Goal: Information Seeking & Learning: Check status

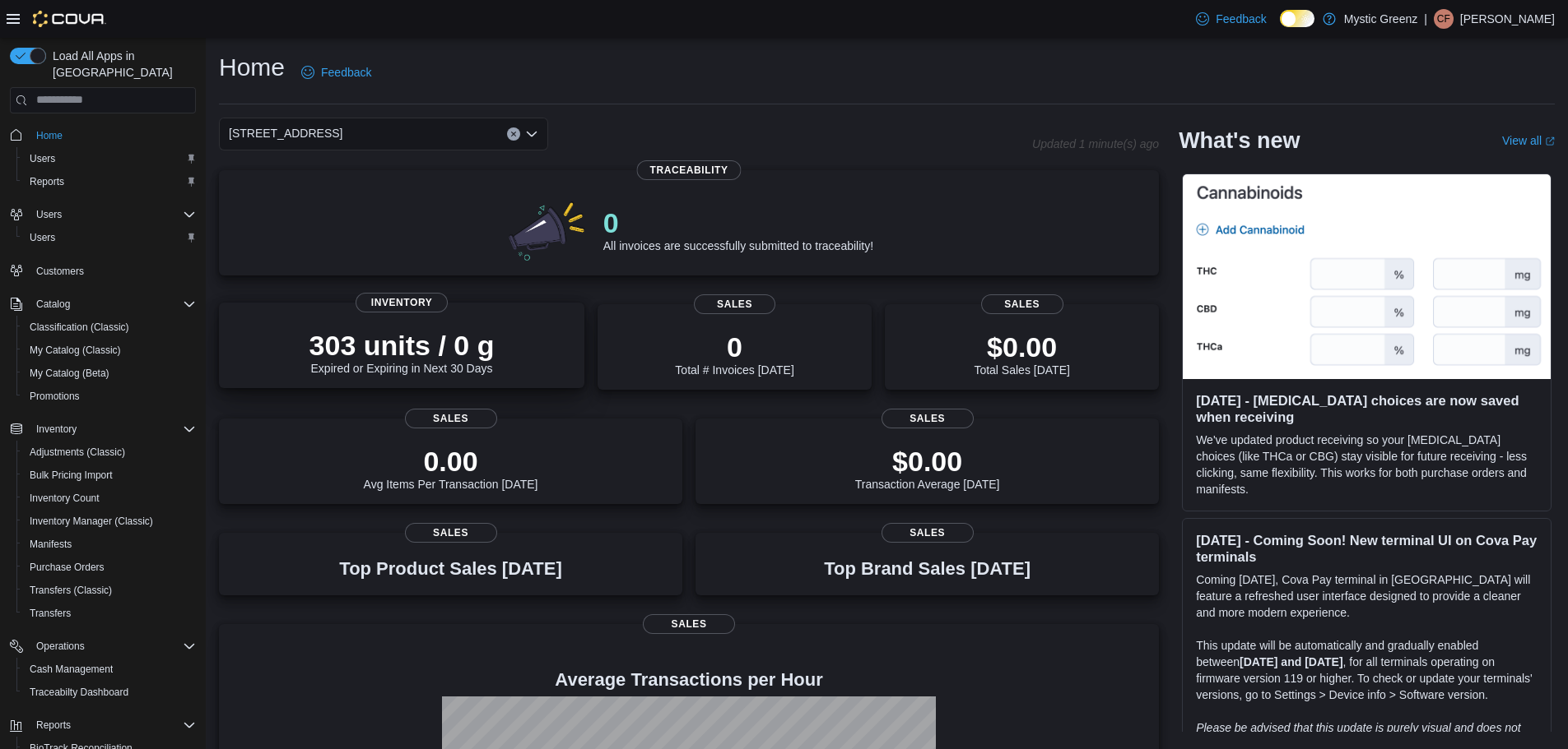
click at [305, 355] on div "303 units / 0 g Expired or Expiring in Next 30 Days" at bounding box center [401, 349] width 339 height 53
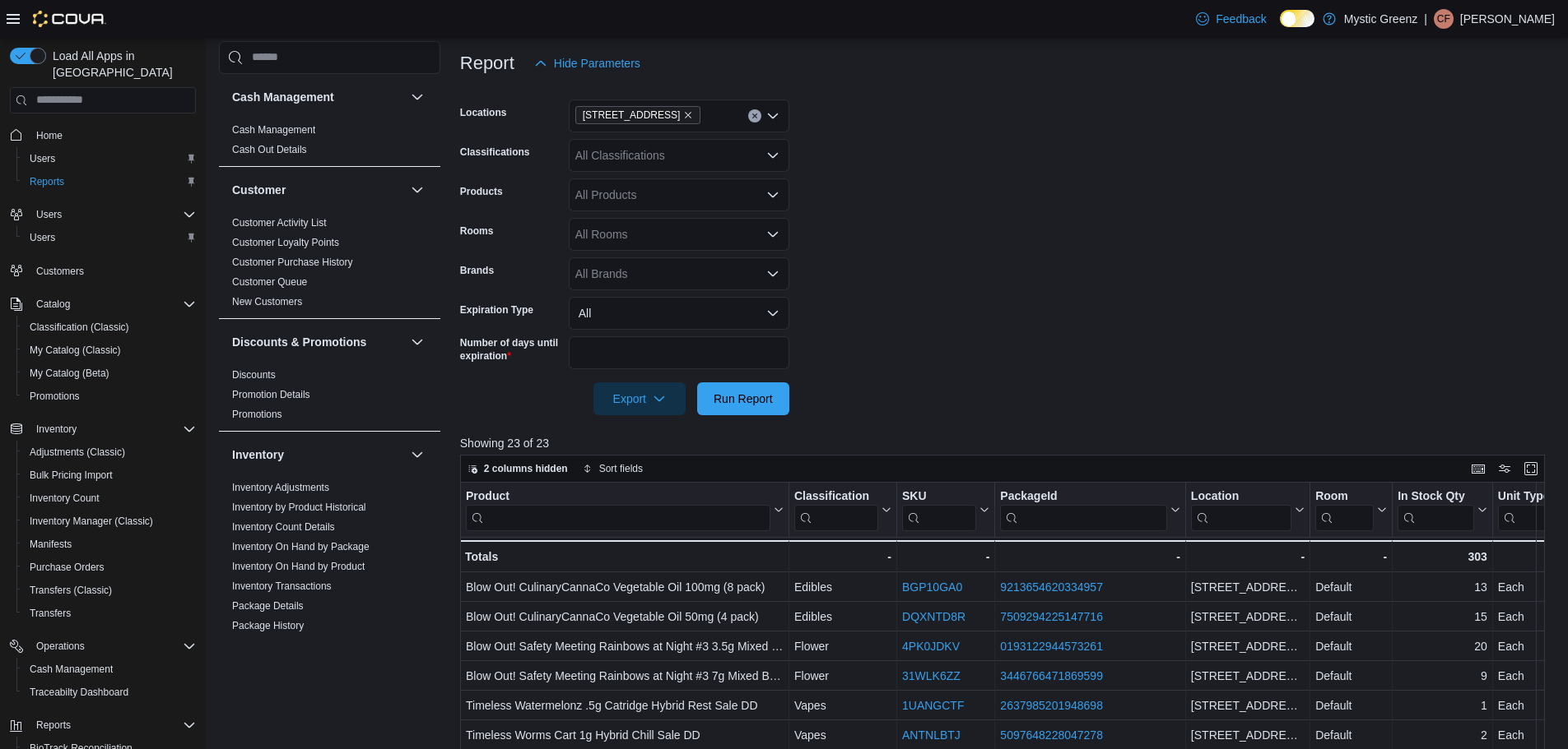
scroll to position [274, 0]
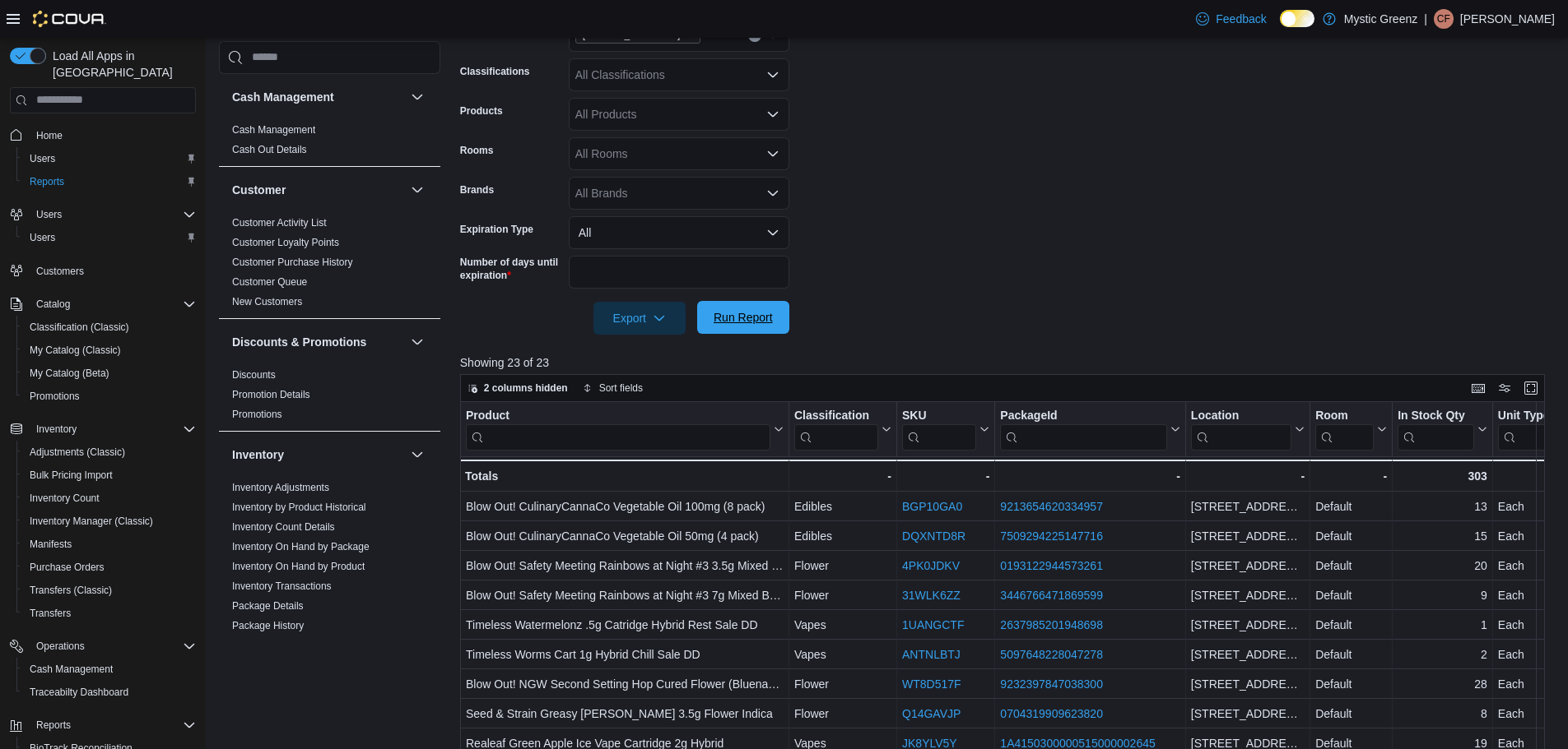
click at [751, 316] on span "Run Report" at bounding box center [743, 317] width 59 height 16
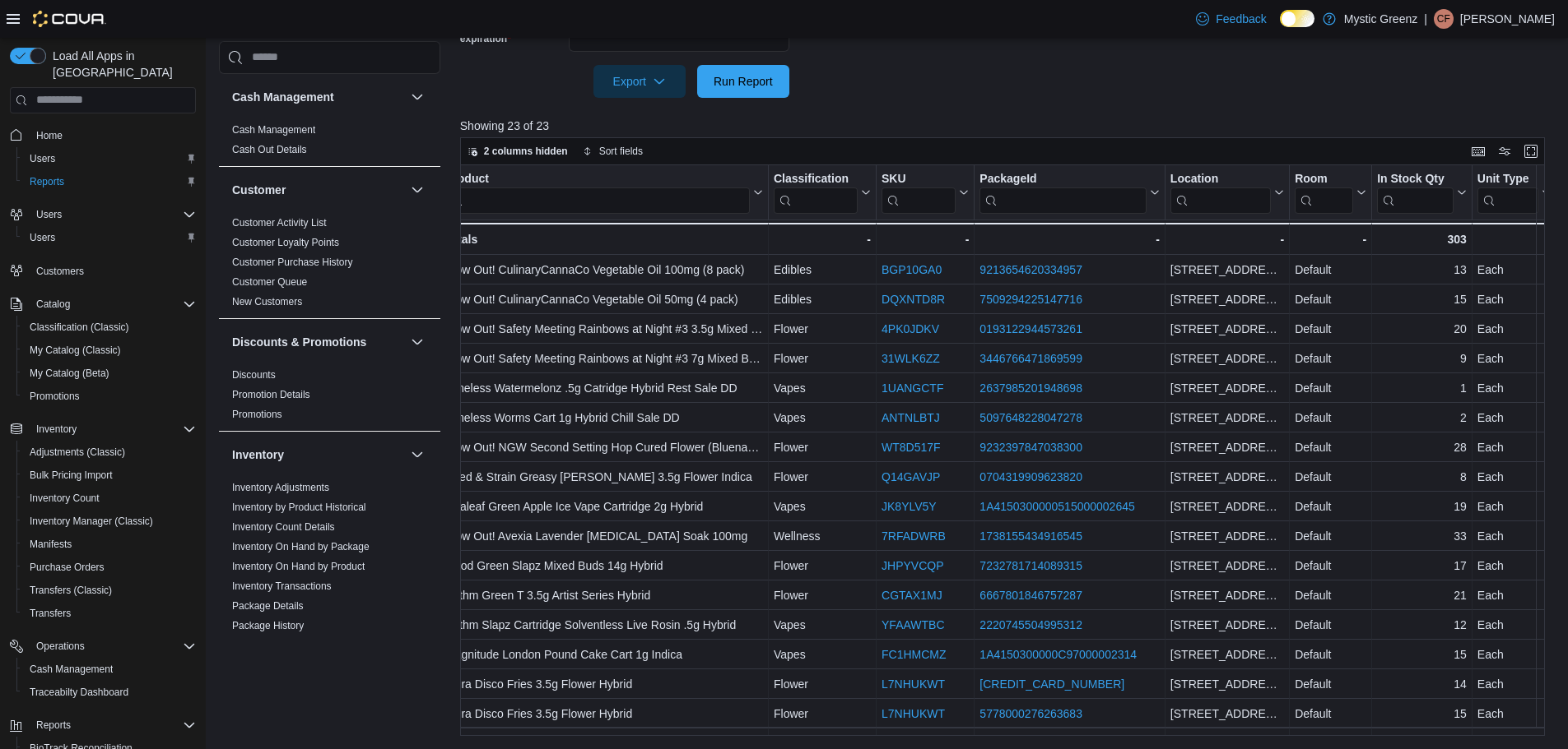
scroll to position [0, 0]
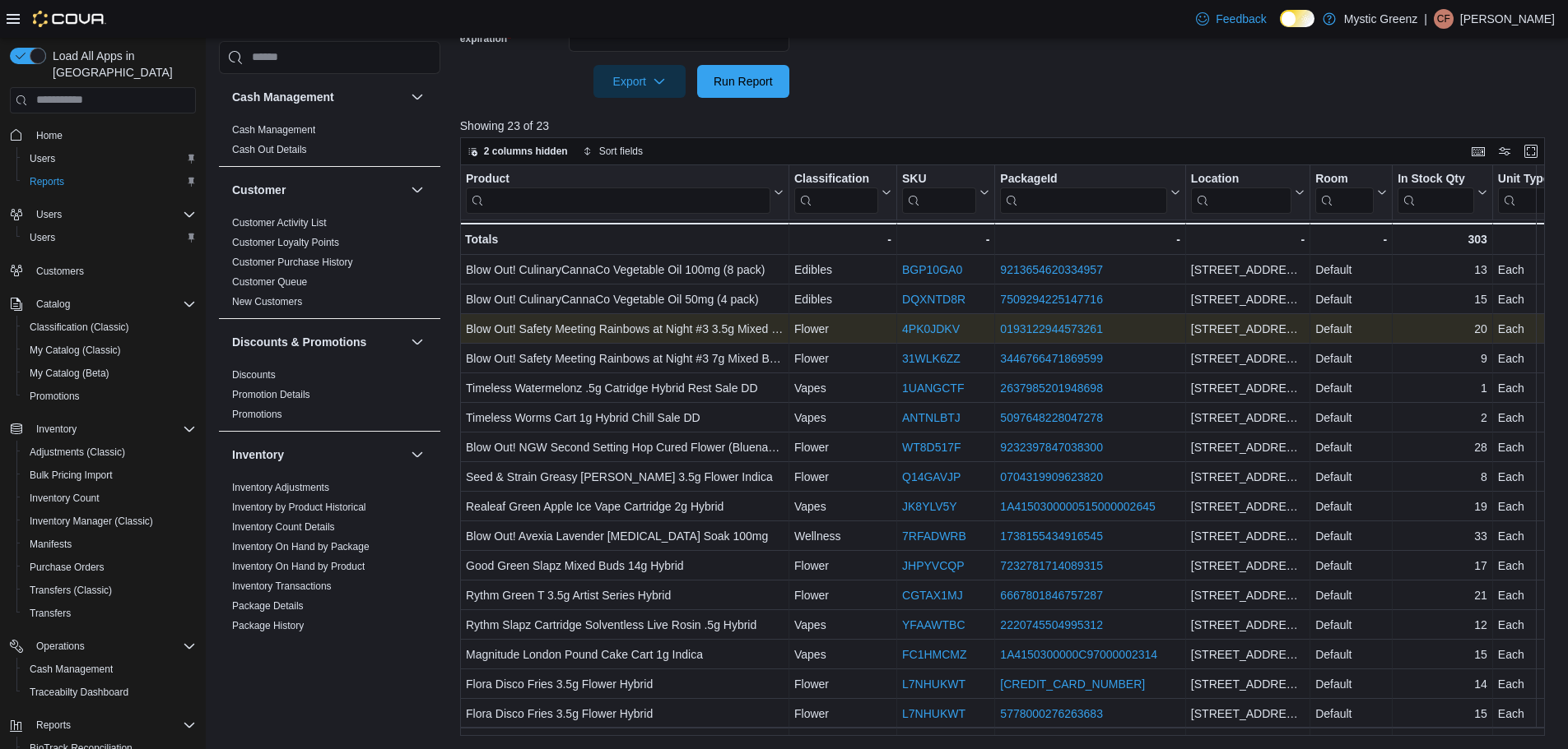
click at [936, 326] on link "4PK0JDKV" at bounding box center [931, 329] width 58 height 13
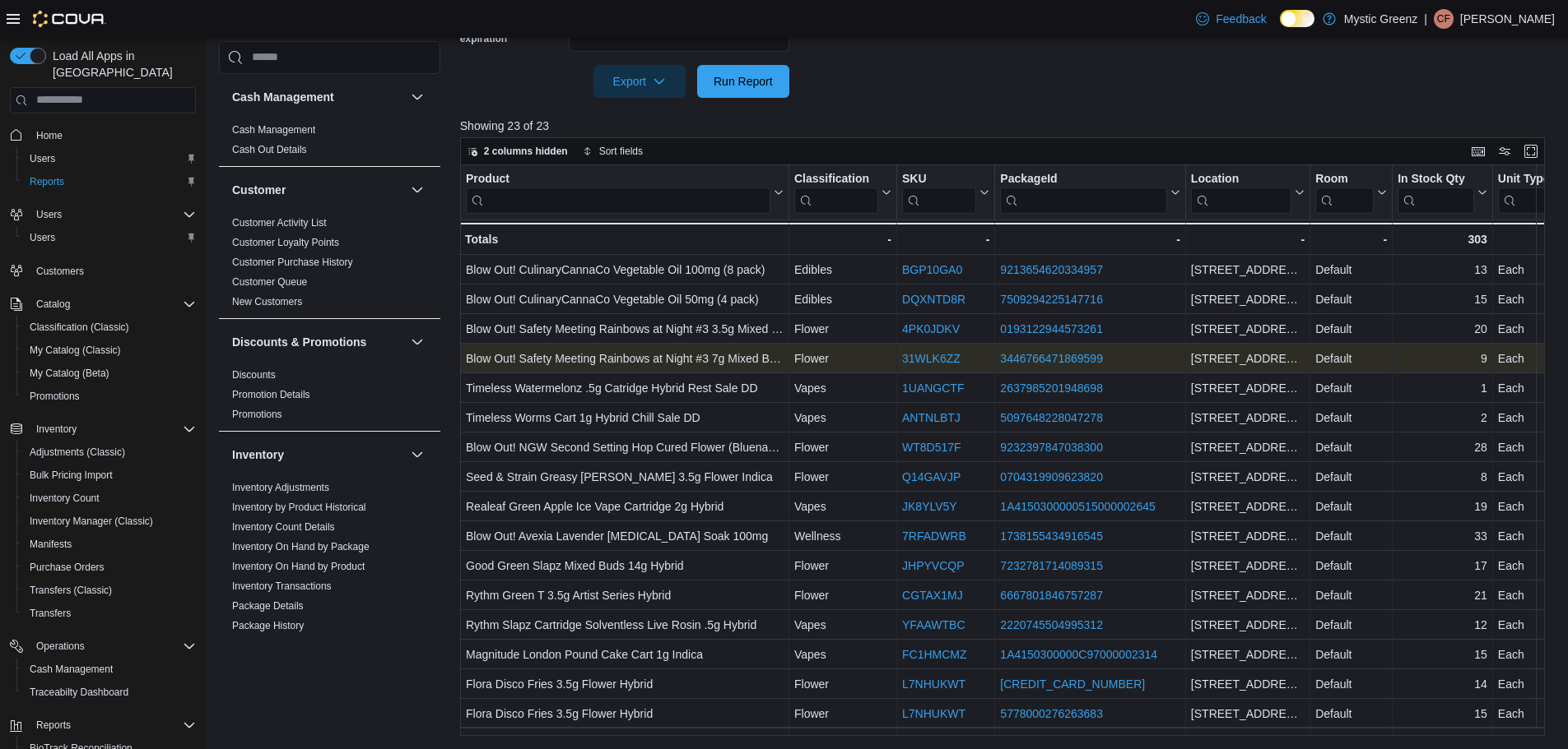
click at [933, 359] on link "31WLK6ZZ" at bounding box center [932, 358] width 59 height 13
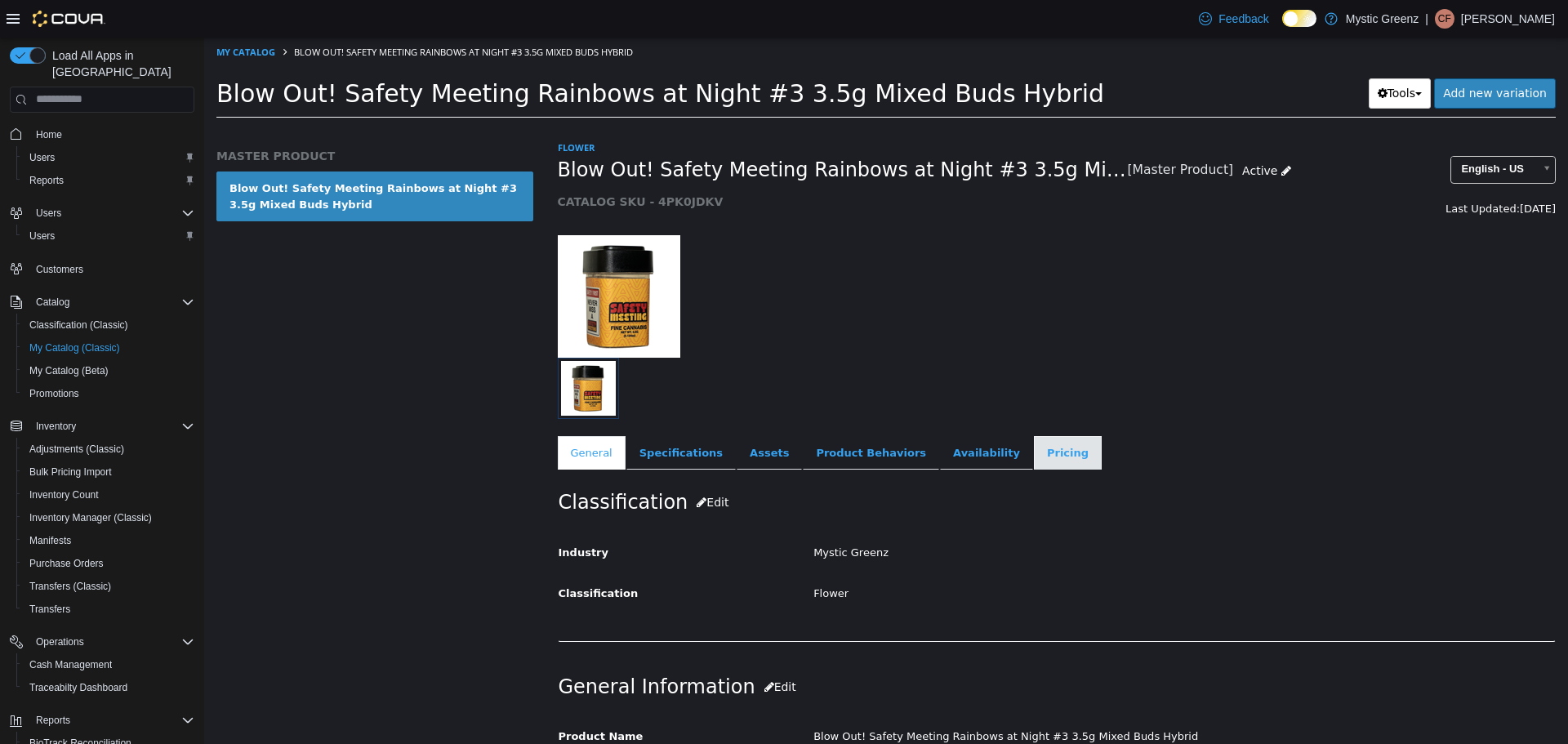
click at [1033, 456] on link "Pricing" at bounding box center [1067, 452] width 68 height 34
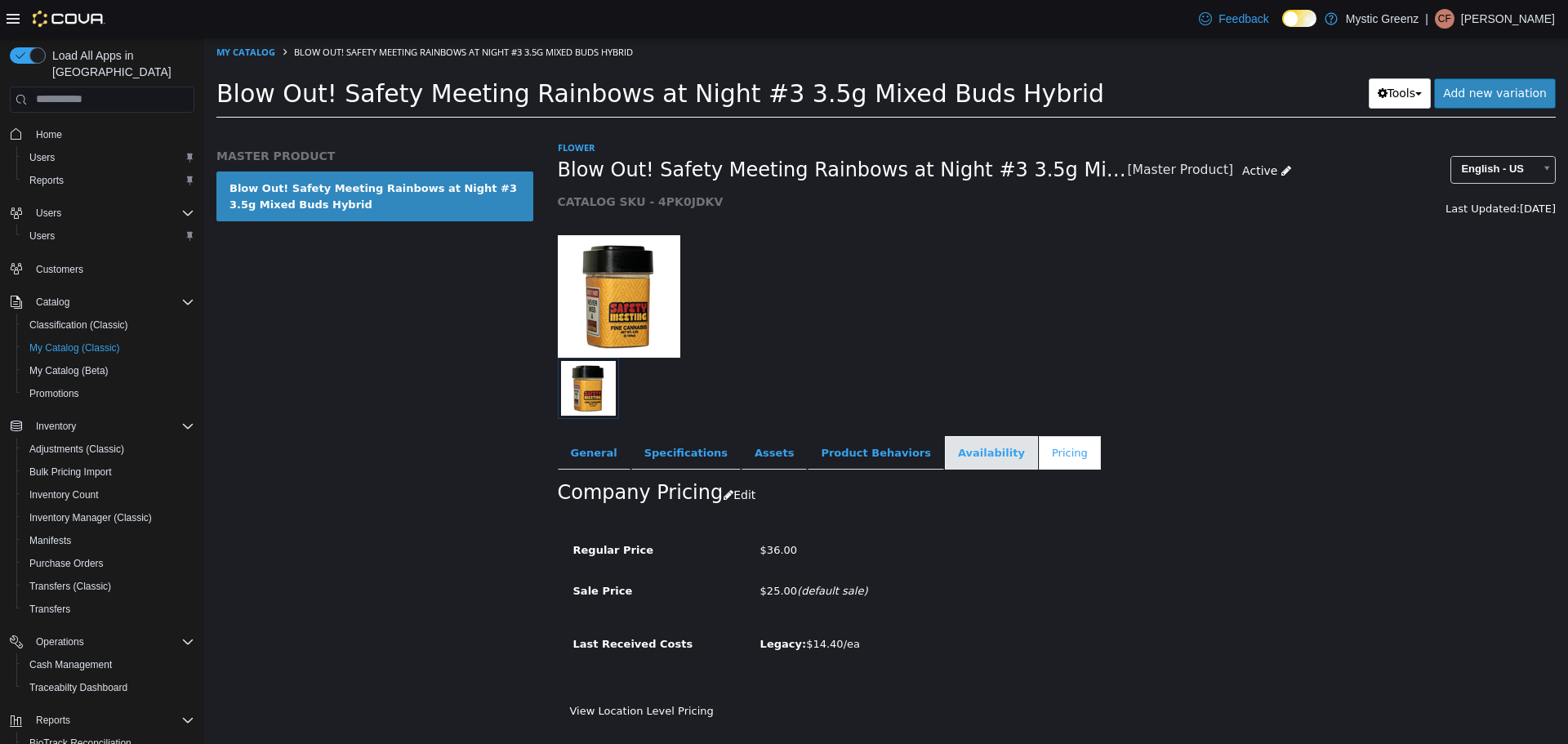
click at [951, 453] on link "Availability" at bounding box center [991, 452] width 93 height 34
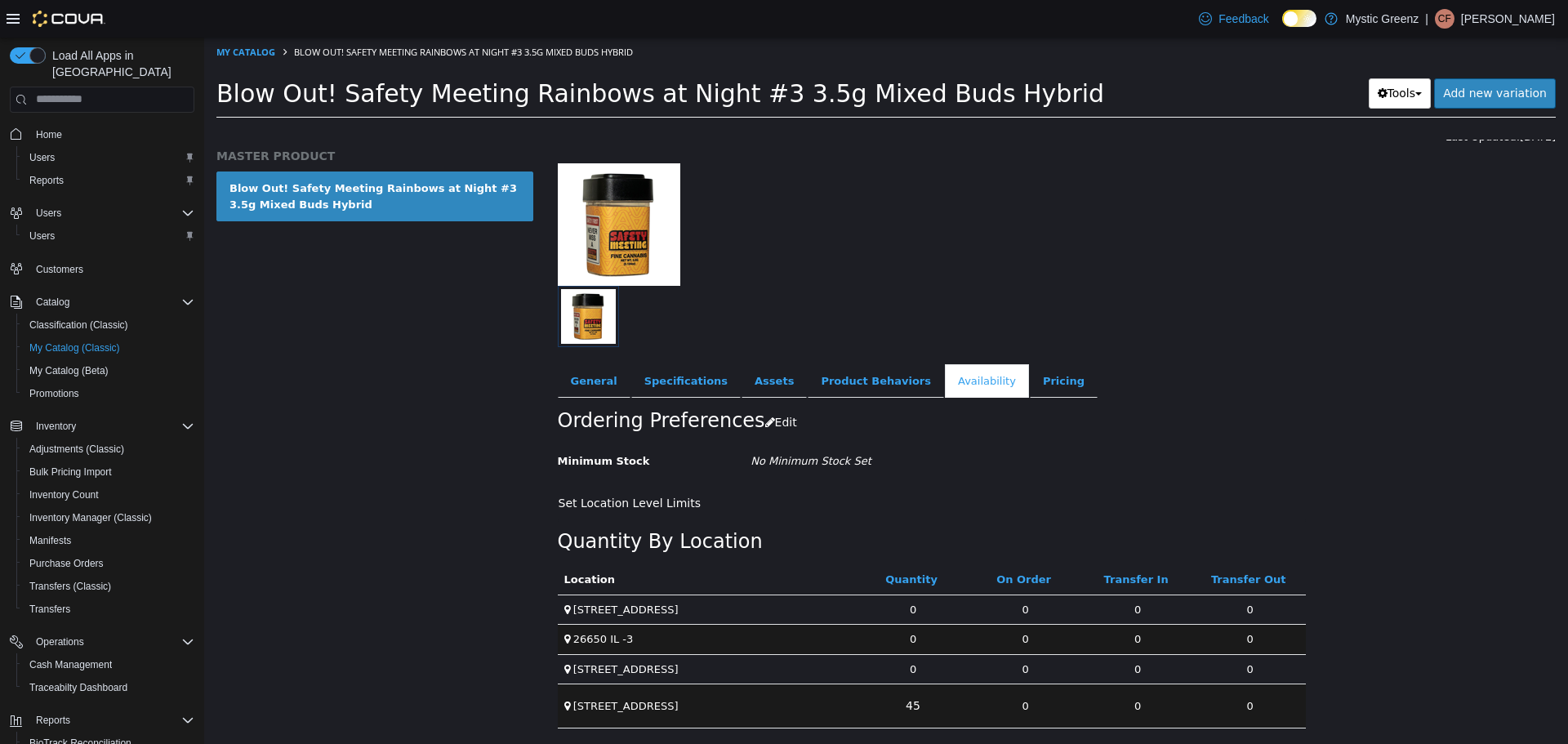
scroll to position [74, 0]
click at [905, 708] on link "45" at bounding box center [913, 704] width 33 height 30
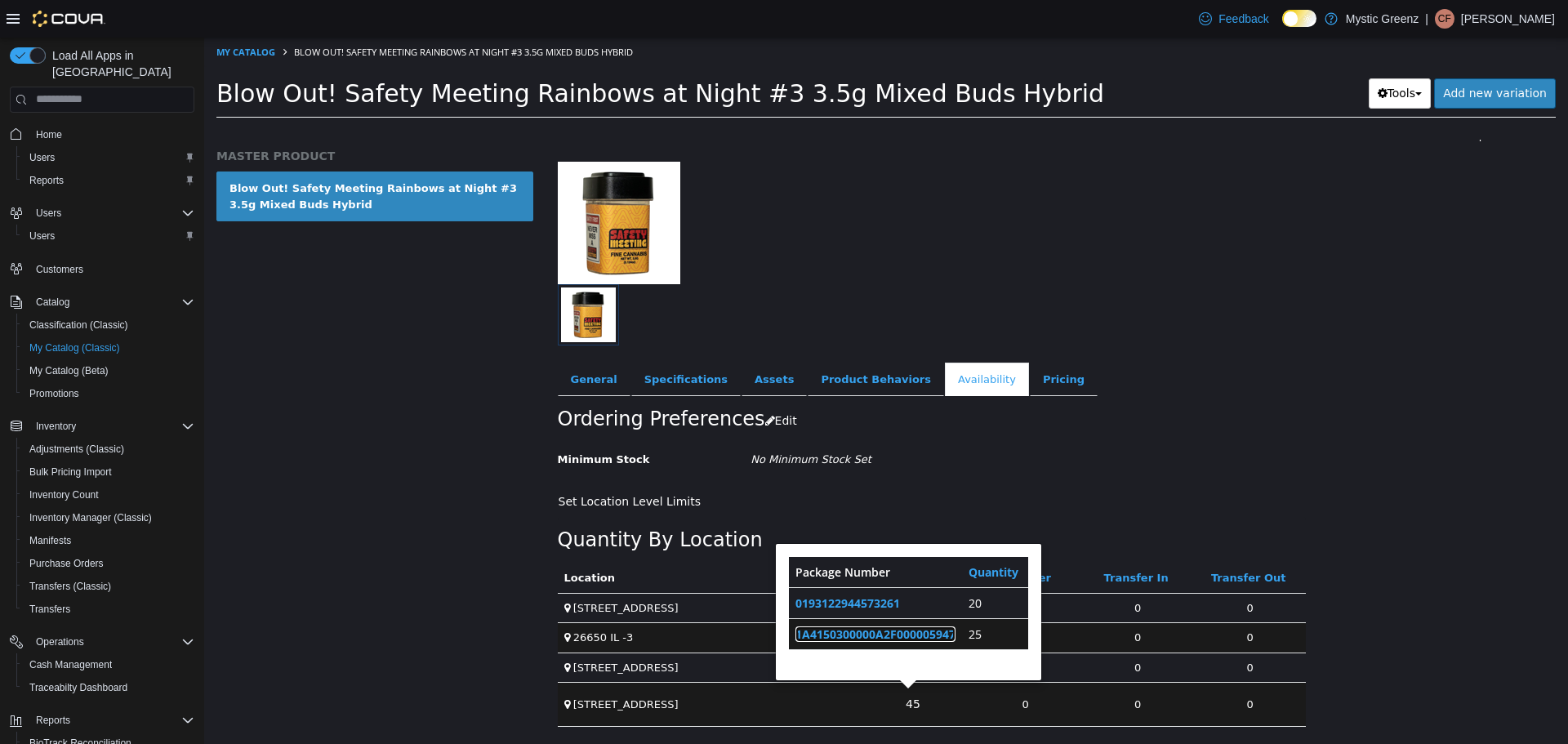
click at [916, 638] on link "1A4150300000A2F000005947" at bounding box center [875, 634] width 160 height 15
click at [1030, 393] on link "Pricing" at bounding box center [1064, 379] width 68 height 34
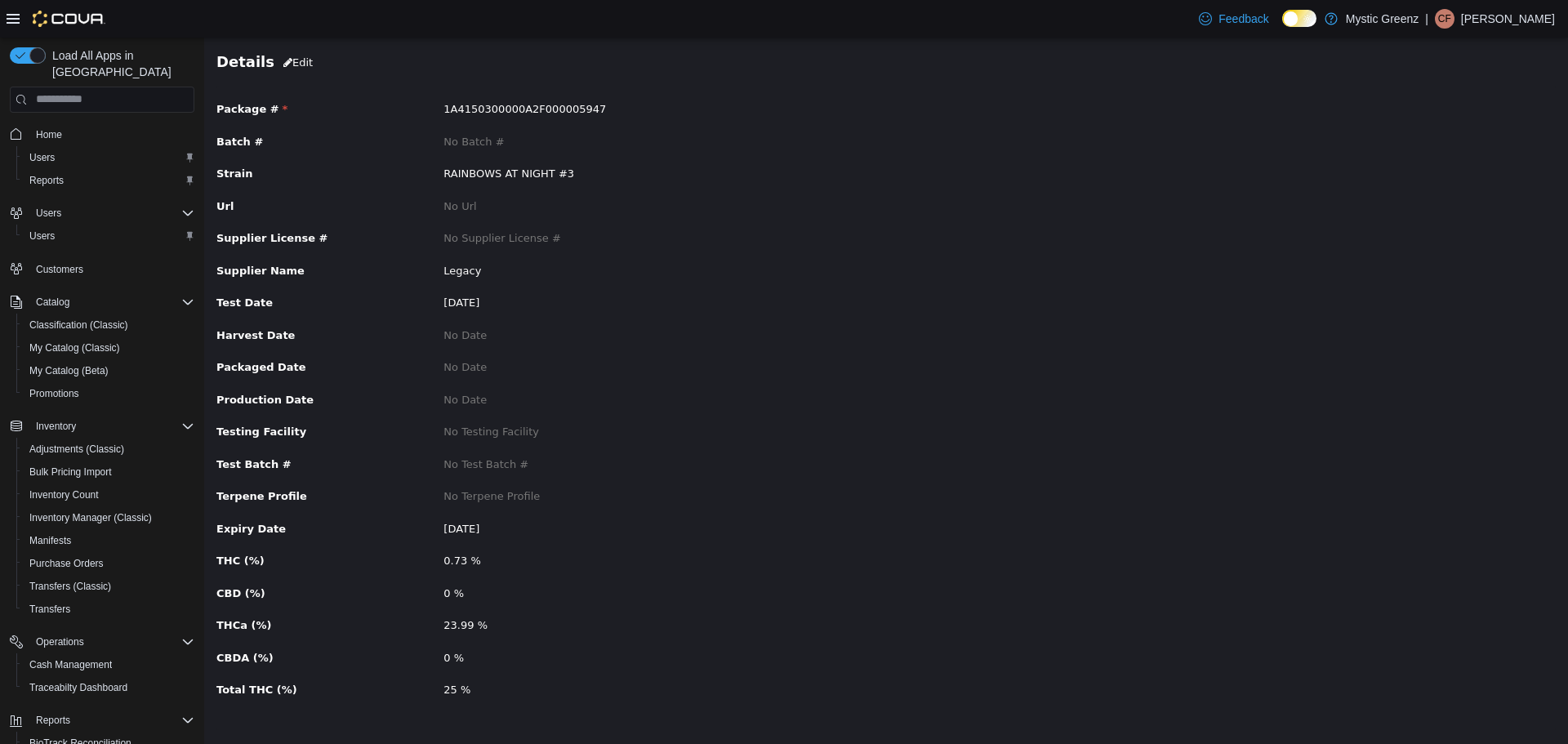
scroll to position [95, 0]
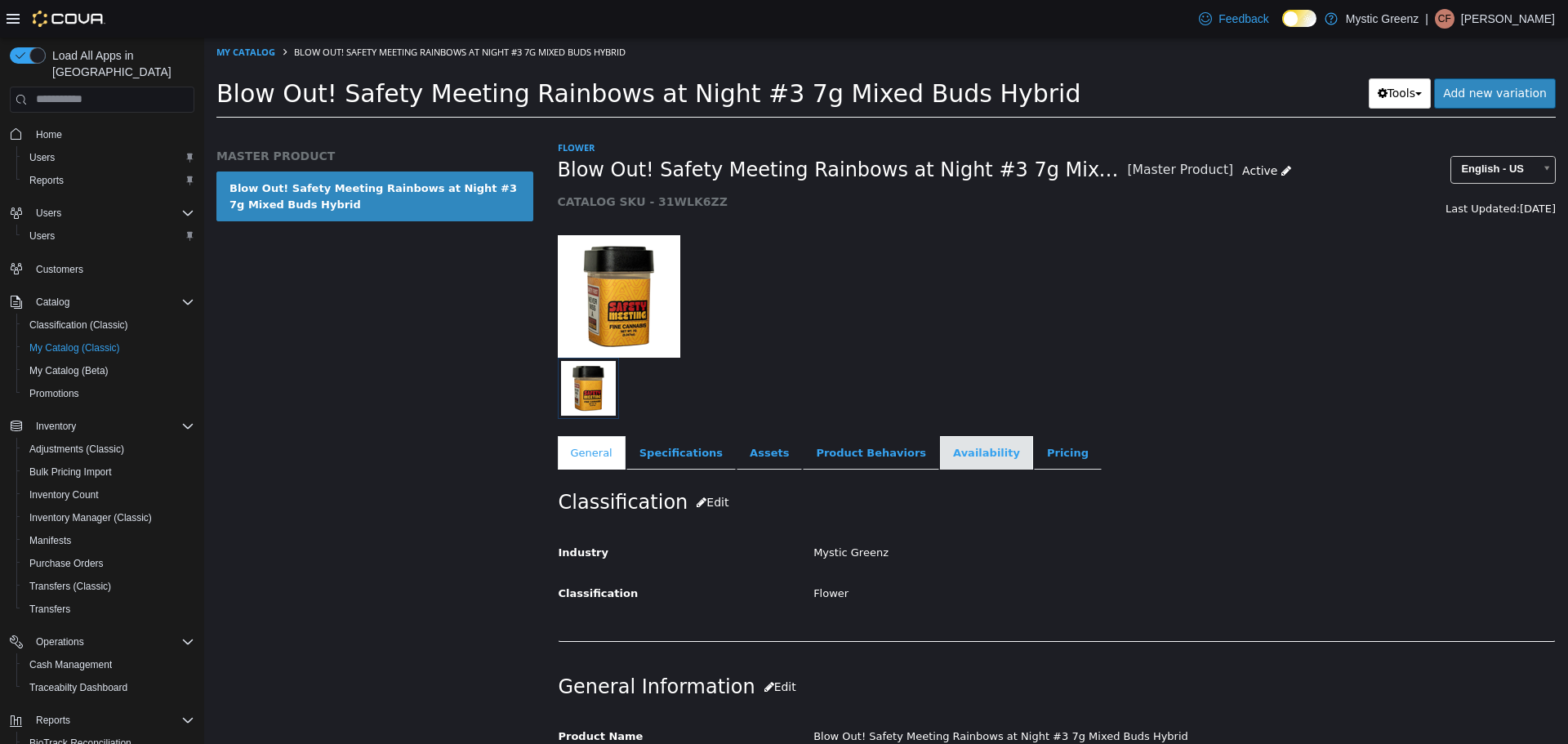
click at [940, 450] on link "Availability" at bounding box center [986, 452] width 93 height 34
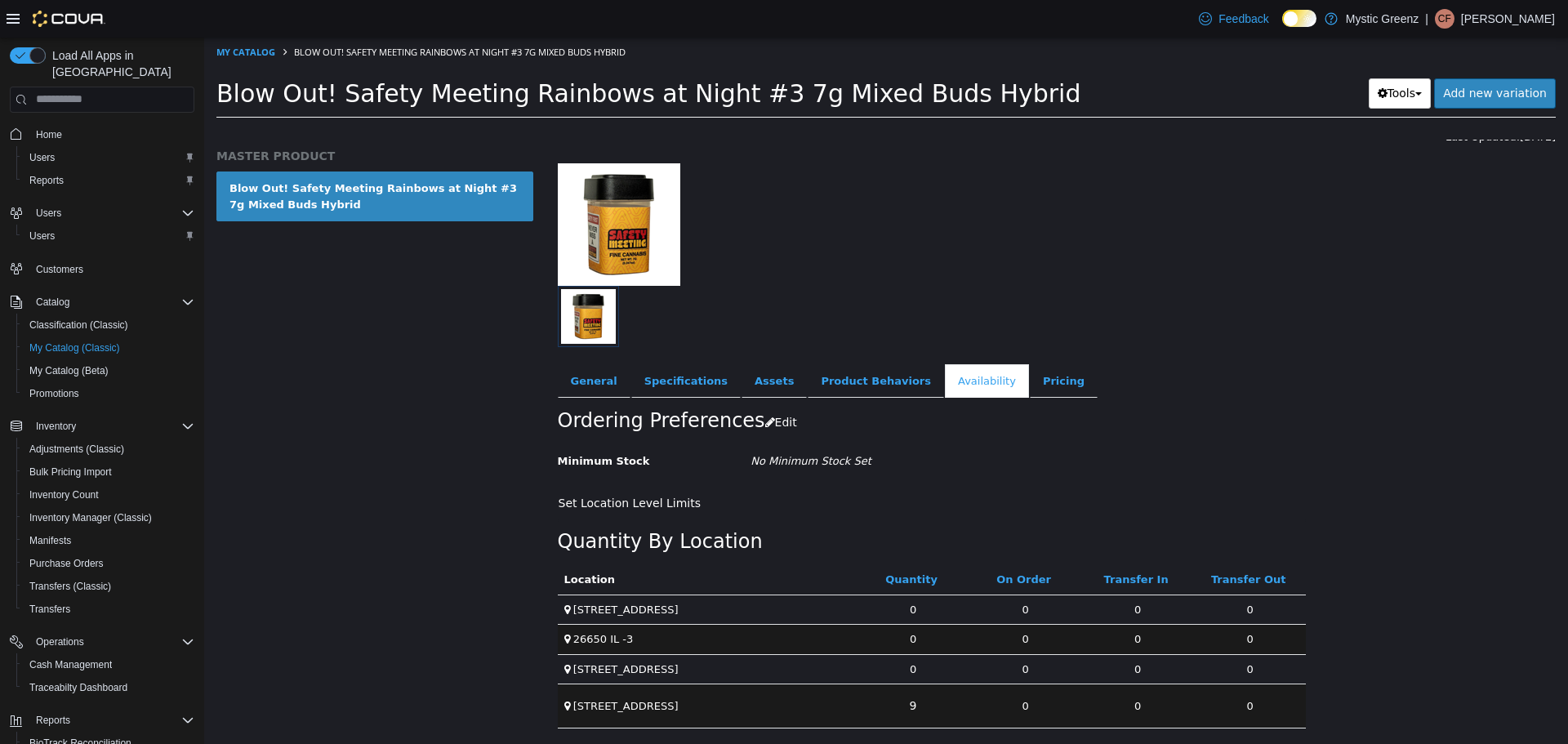
scroll to position [74, 0]
click at [909, 702] on link "9" at bounding box center [913, 704] width 25 height 30
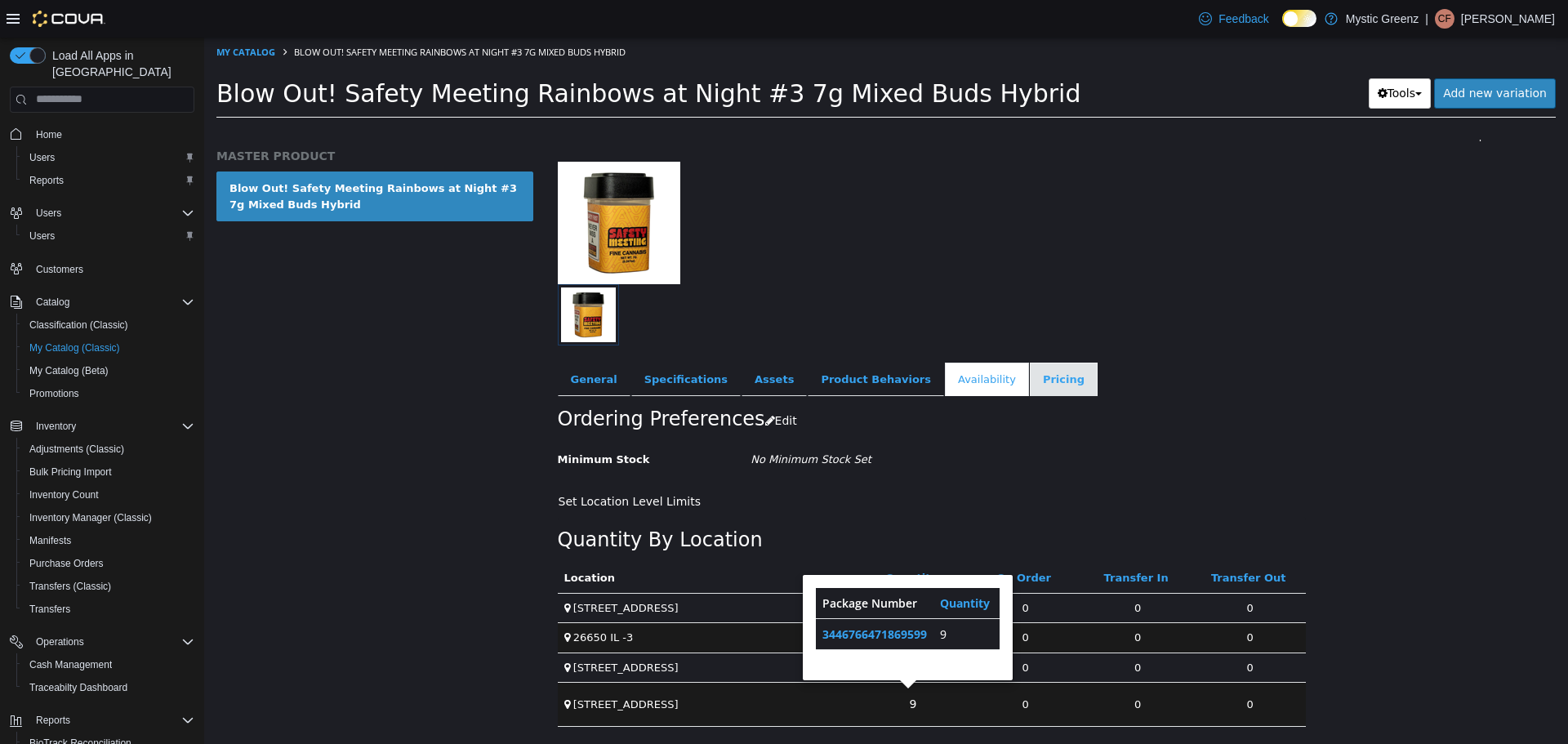
click at [1030, 380] on link "Pricing" at bounding box center [1064, 379] width 68 height 34
